Goal: Contribute content: Contribute content

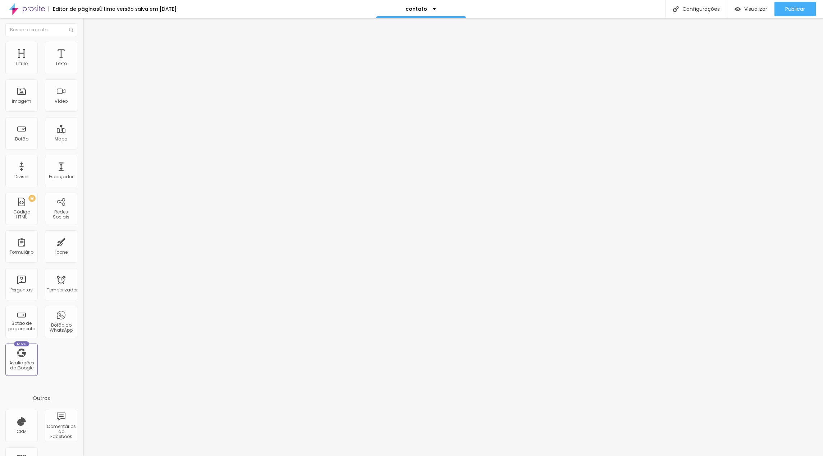
click at [89, 48] on font "Avançado" at bounding box center [101, 46] width 24 height 6
click at [83, 74] on font "Título 3" at bounding box center [93, 70] width 21 height 8
click at [89, 75] on span "Titulo 3" at bounding box center [99, 71] width 20 height 8
click at [790, 9] on font "Publicar" at bounding box center [795, 8] width 20 height 7
click at [794, 9] on font "Publicar" at bounding box center [795, 8] width 20 height 7
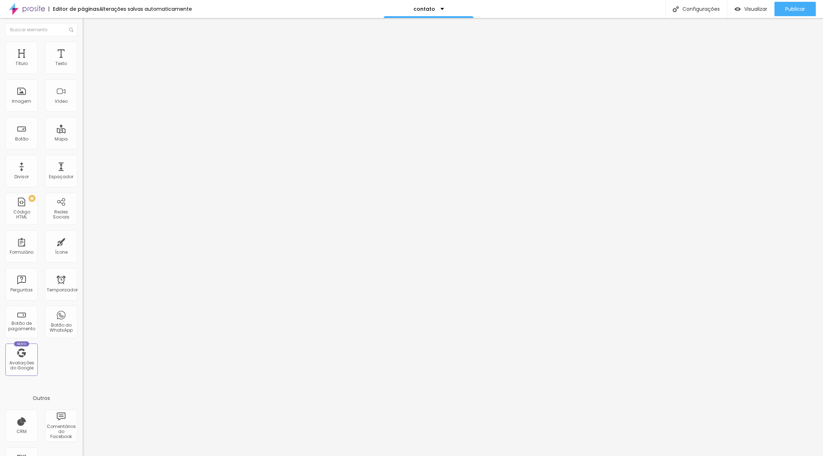
type input "74"
type input "77"
type input "82"
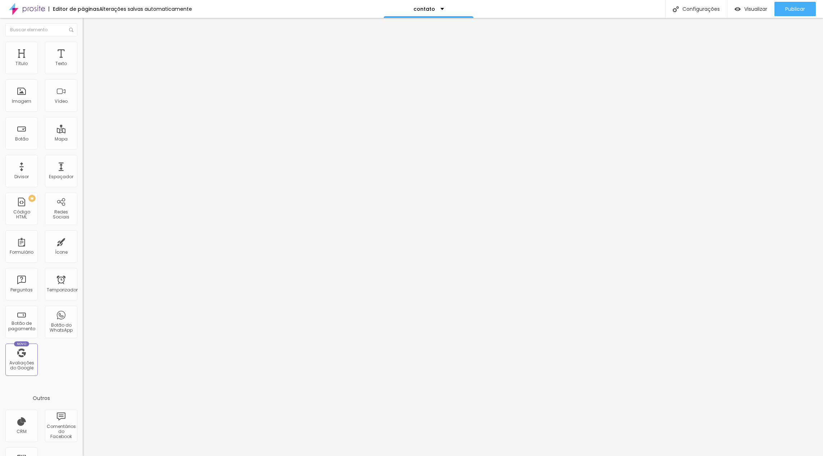
type input "82"
type input "88"
type input "90"
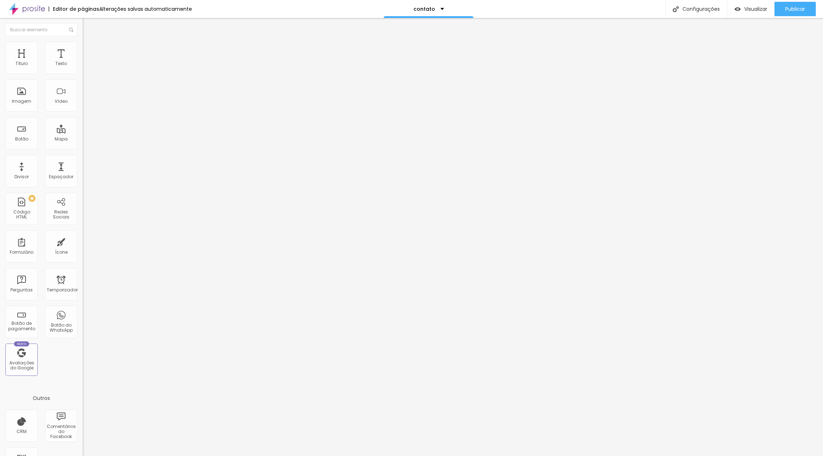
type input "91"
type input "92"
type input "91"
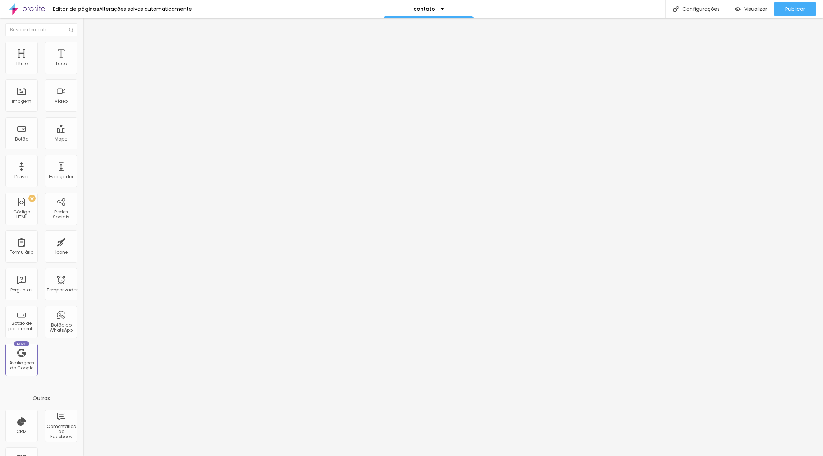
type input "91"
type input "90"
type input "89"
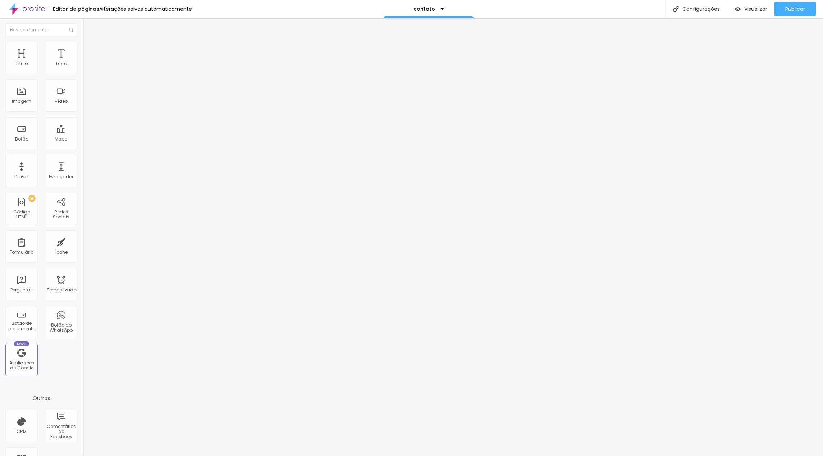
type input "88"
type input "87"
type input "89"
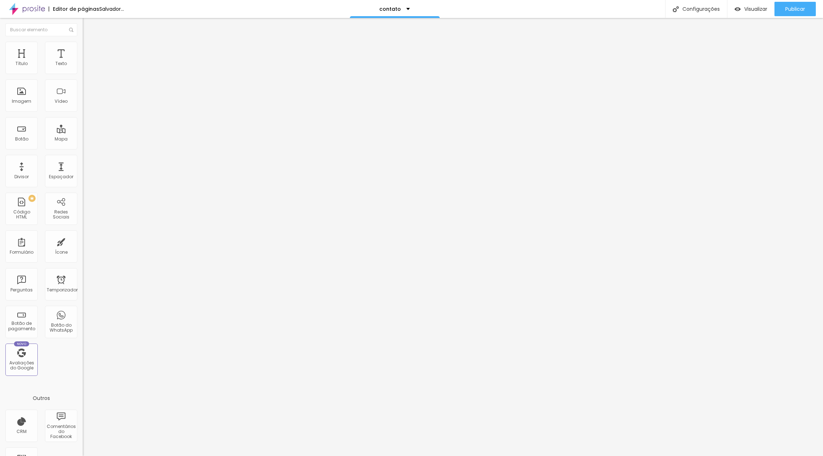
type input "89"
type input "90"
type input "93"
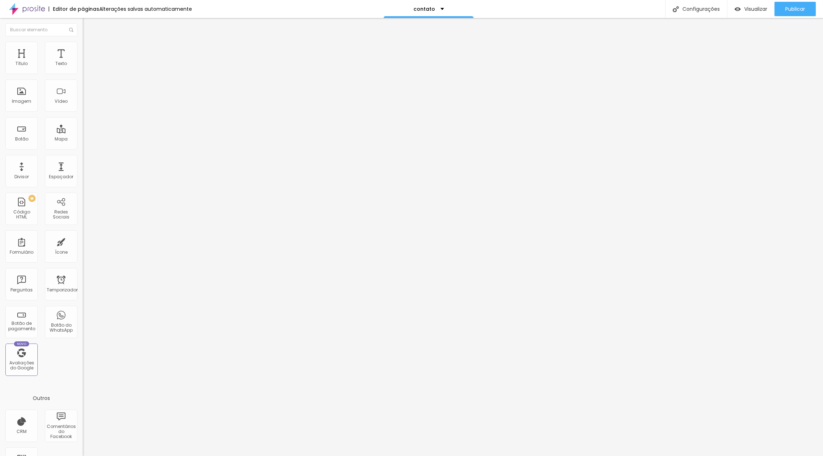
type input "95"
type input "96"
type input "97"
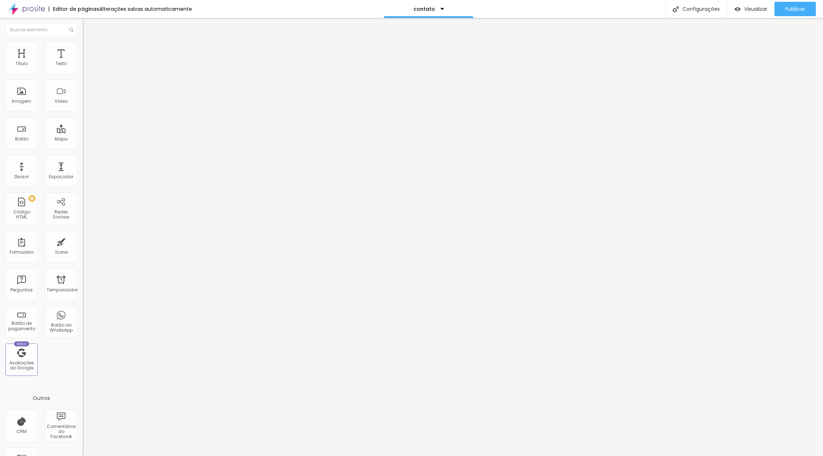
type input "97"
type input "98"
drag, startPoint x: 47, startPoint y: 151, endPoint x: 60, endPoint y: 153, distance: 12.9
type input "98"
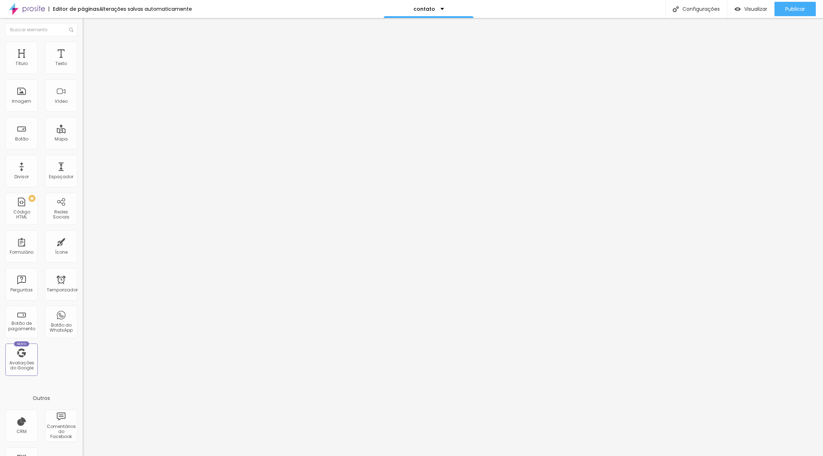
click at [83, 171] on input "range" at bounding box center [106, 174] width 46 height 6
type input "3.6"
type input "3.8"
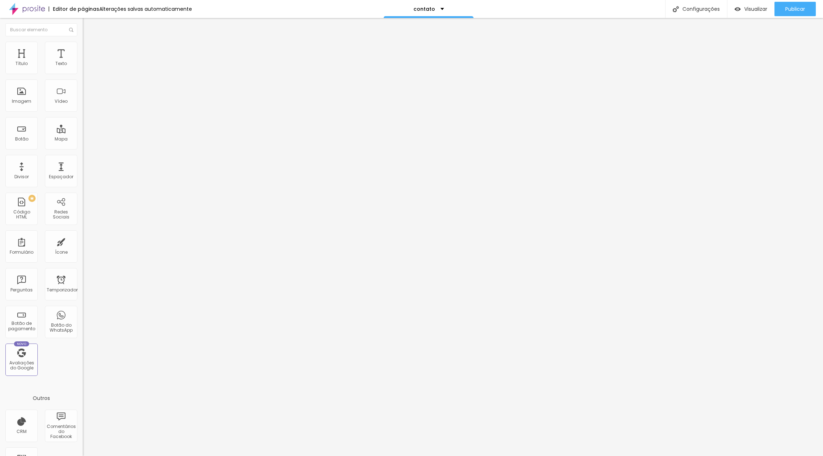
type input "4.1"
type input "4.4"
type input "4.7"
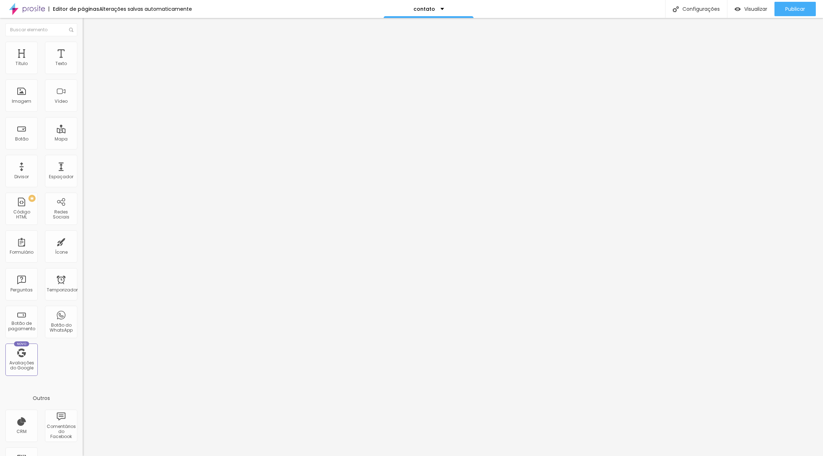
type input "4.7"
type input "5"
type input "5.6"
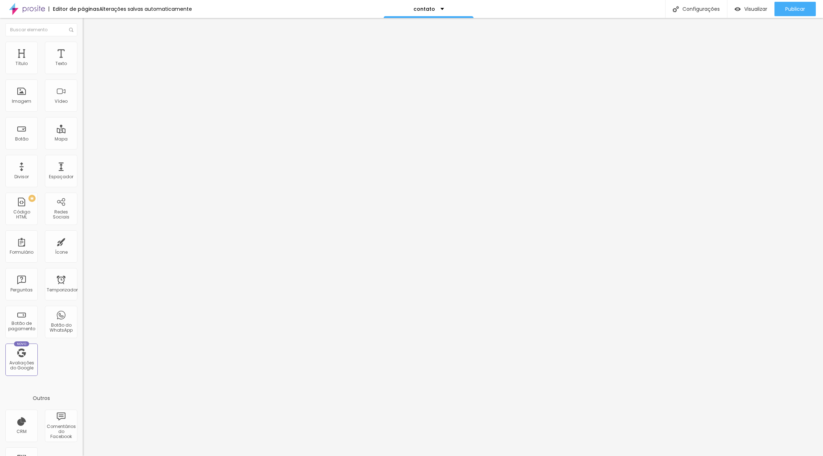
type input "6.1"
type input "6.8"
type input "7.6"
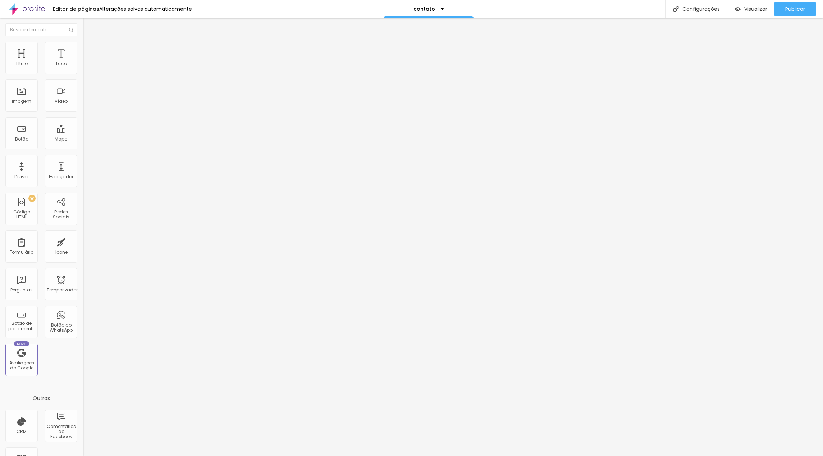
type input "7.6"
type input "8"
type input "8.2"
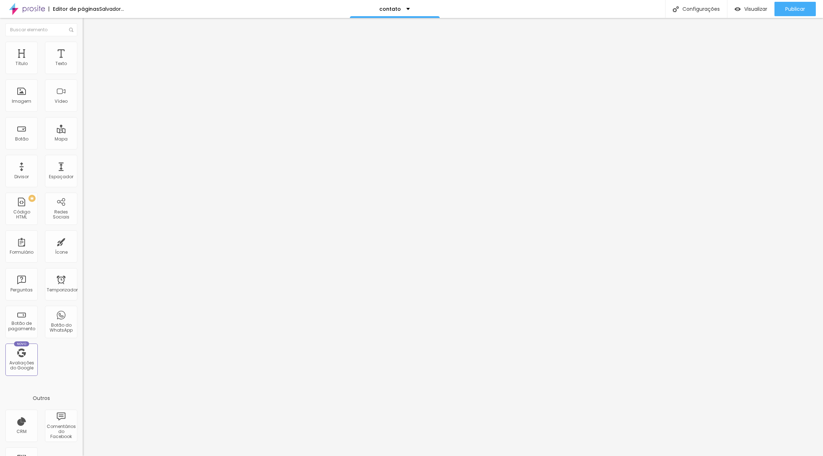
type input "8.3"
type input "8.9"
type input "9.6"
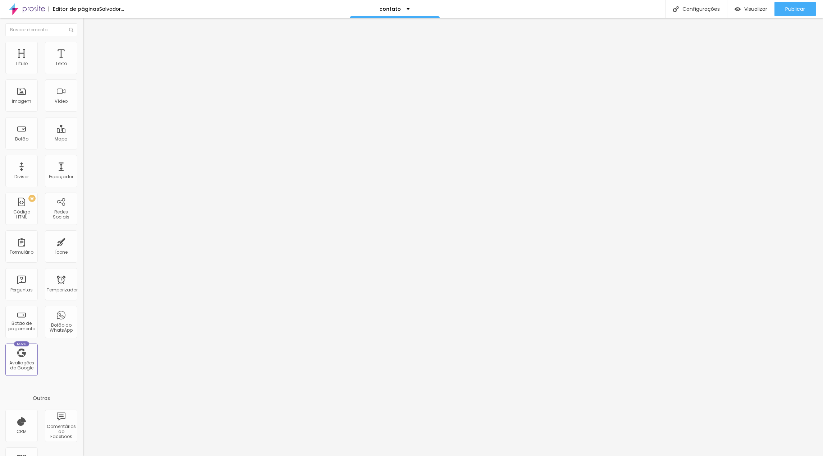
type input "9.6"
type input "11.5"
type input "12.3"
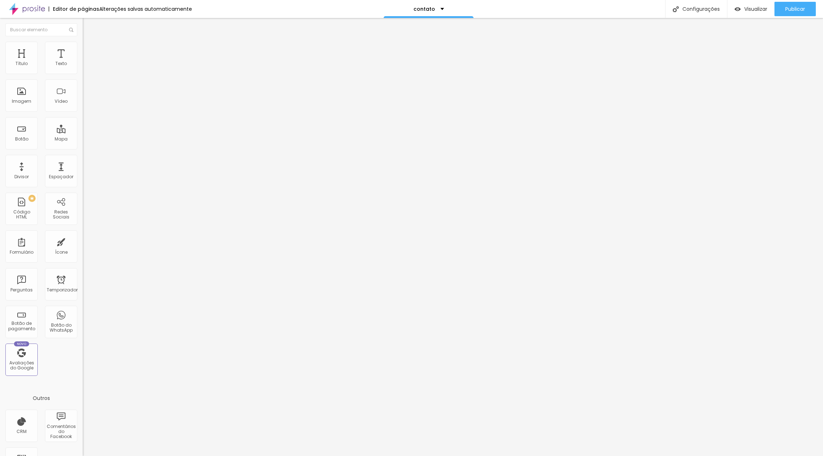
type input "12.4"
type input "11.3"
type input "9.9"
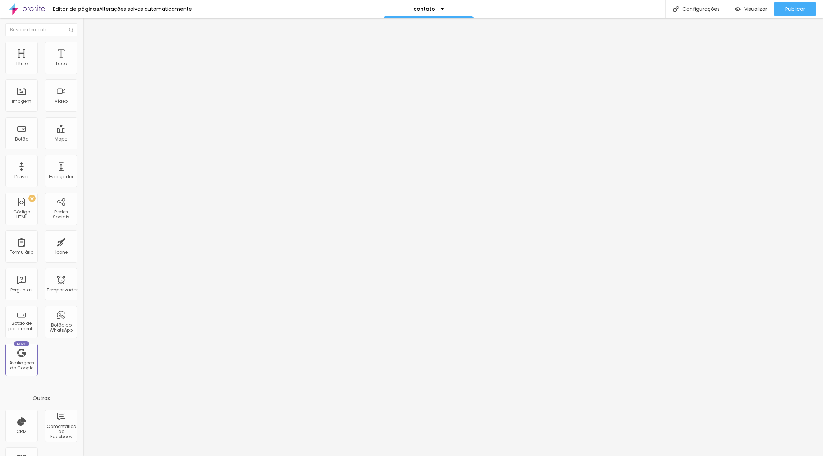
type input "9.9"
type input "9.4"
type input "9.1"
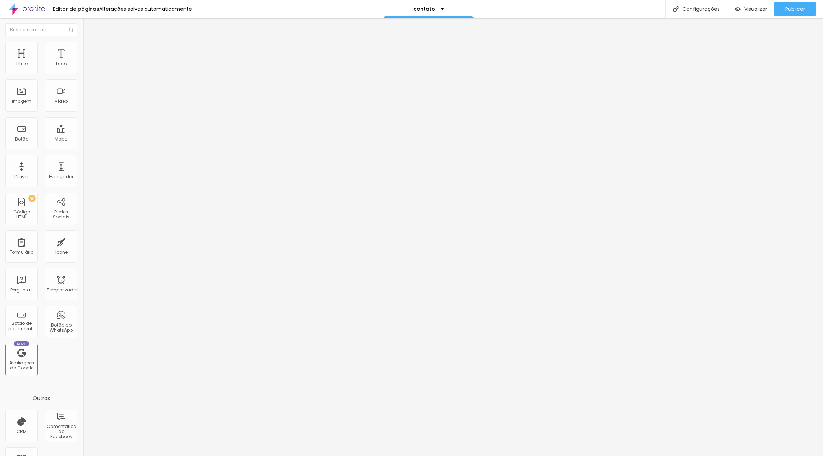
type input "9"
type input "8.9"
type input "8.8"
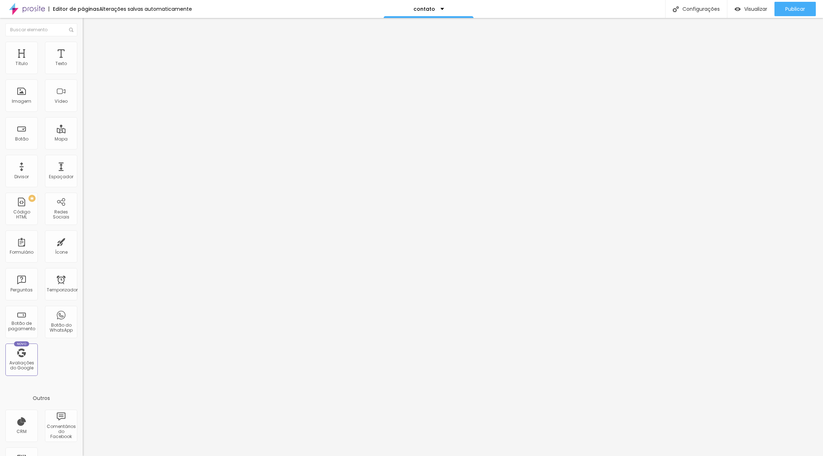
type input "8.8"
type input "8.7"
type input "8.6"
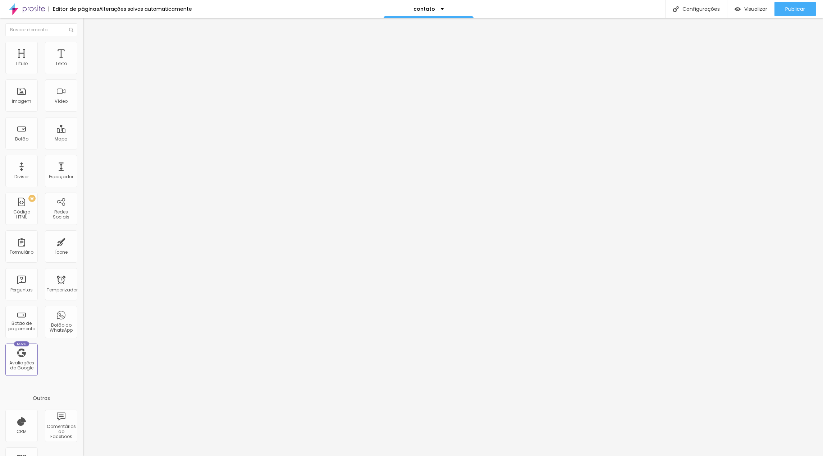
type input "8.5"
drag, startPoint x: 24, startPoint y: 165, endPoint x: 36, endPoint y: 171, distance: 13.1
type input "8.5"
click at [83, 273] on input "range" at bounding box center [106, 276] width 46 height 6
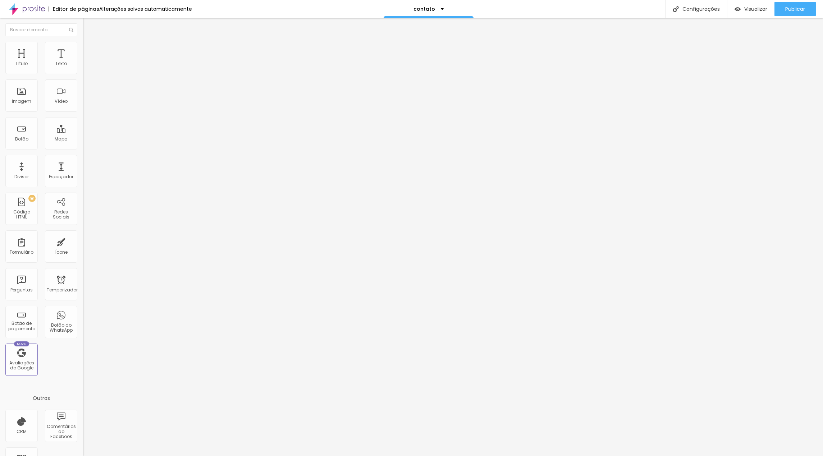
type input "1.1"
type input "1.2"
type input "1.3"
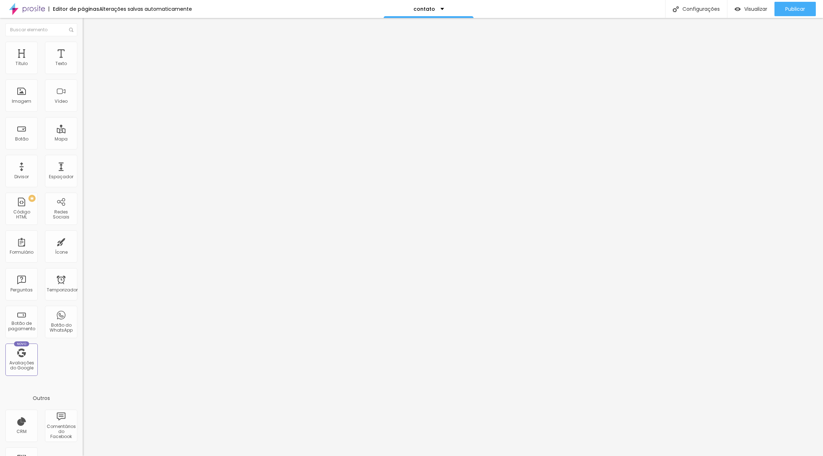
type input "1.3"
type input "1.2"
type input "1.1"
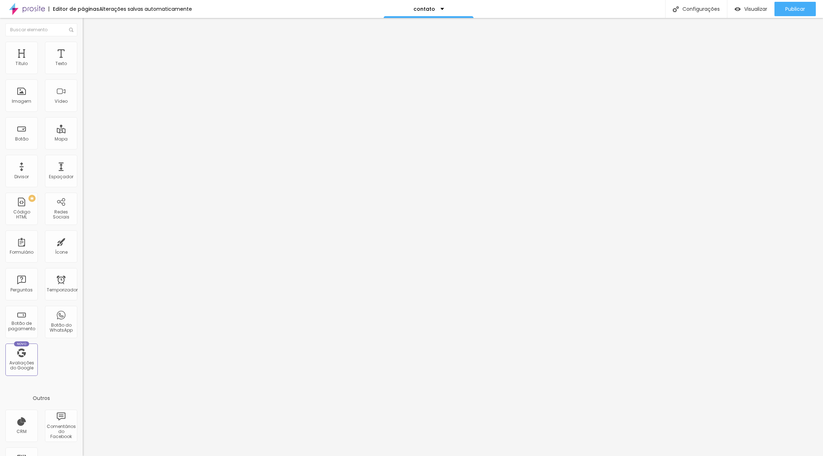
drag, startPoint x: 37, startPoint y: 179, endPoint x: 69, endPoint y: 194, distance: 35.5
type input "1.1"
click at [83, 374] on input "range" at bounding box center [106, 377] width 46 height 6
click at [789, 12] on font "Publicar" at bounding box center [795, 8] width 20 height 7
click at [799, 10] on font "Publicar" at bounding box center [795, 8] width 20 height 7
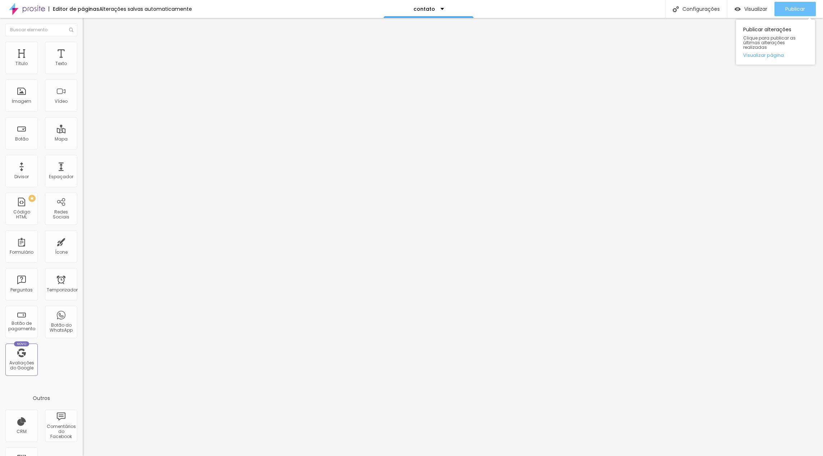
click at [788, 6] on font "Publicar" at bounding box center [795, 8] width 20 height 7
click at [793, 10] on font "Publicar" at bounding box center [795, 8] width 20 height 7
click at [795, 10] on font "Publicar" at bounding box center [795, 8] width 20 height 7
